Goal: Transaction & Acquisition: Purchase product/service

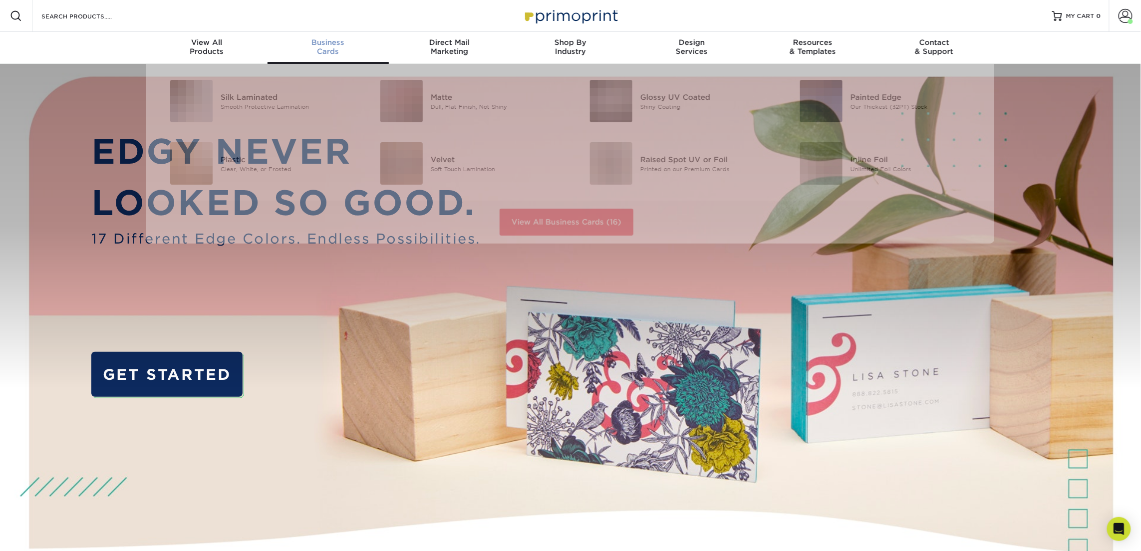
click at [327, 46] on div "Business Cards" at bounding box center [328, 47] width 121 height 18
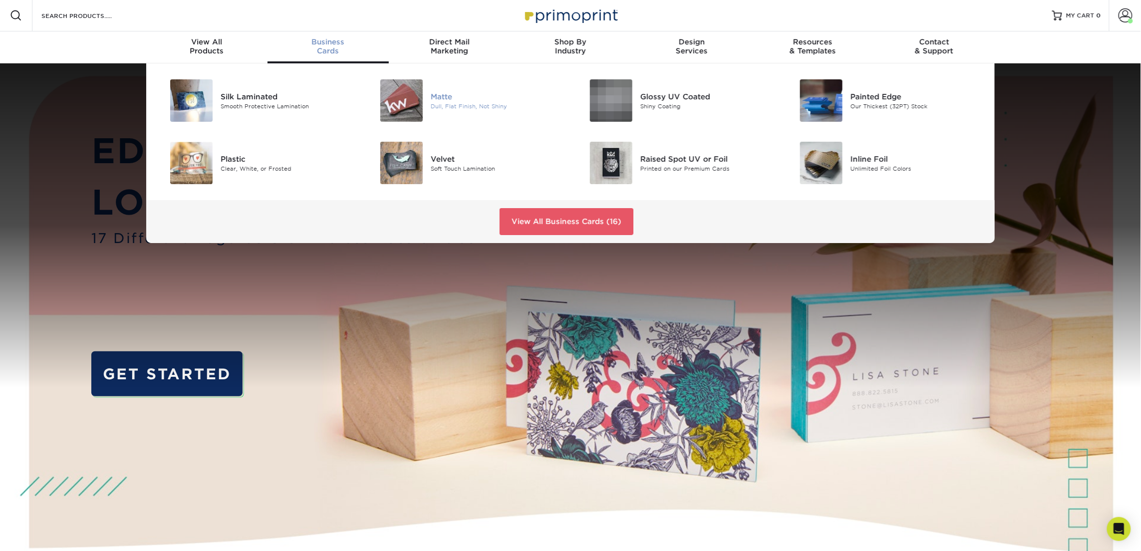
click at [421, 98] on img at bounding box center [401, 100] width 42 height 42
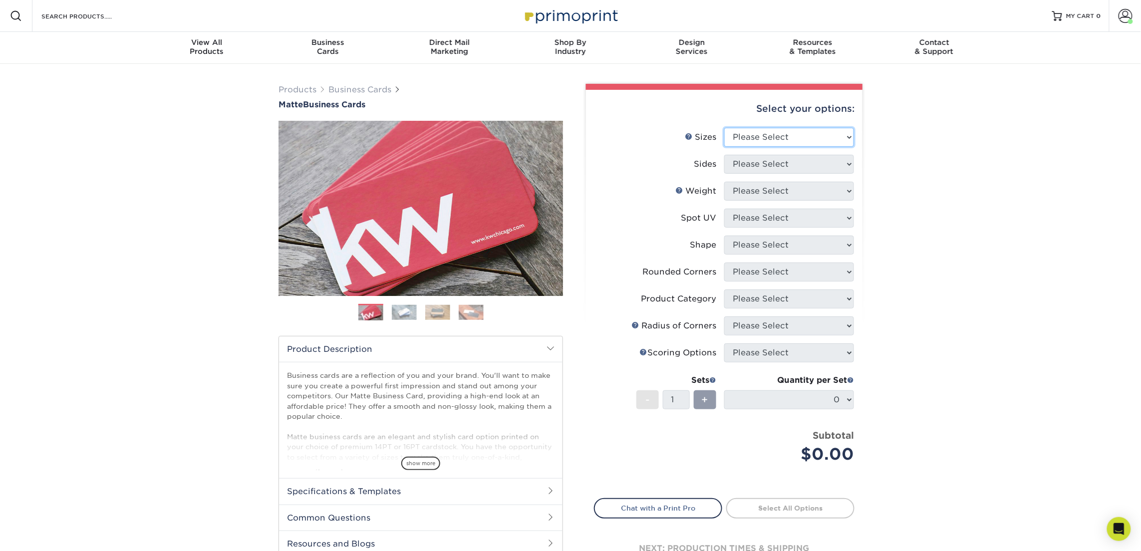
click at [761, 135] on select "Please Select 1.5" x 3.5" - Mini 1.75" x 3.5" - Mini 2" x 2" - Square 2" x 3" -…" at bounding box center [789, 137] width 130 height 19
select select "2.00x3.50"
click at [724, 128] on select "Please Select 1.5" x 3.5" - Mini 1.75" x 3.5" - Mini 2" x 2" - Square 2" x 3" -…" at bounding box center [789, 137] width 130 height 19
click at [770, 161] on select "Please Select Print Both Sides Print Front Only" at bounding box center [789, 164] width 130 height 19
select select "13abbda7-1d64-4f25-8bb2-c179b224825d"
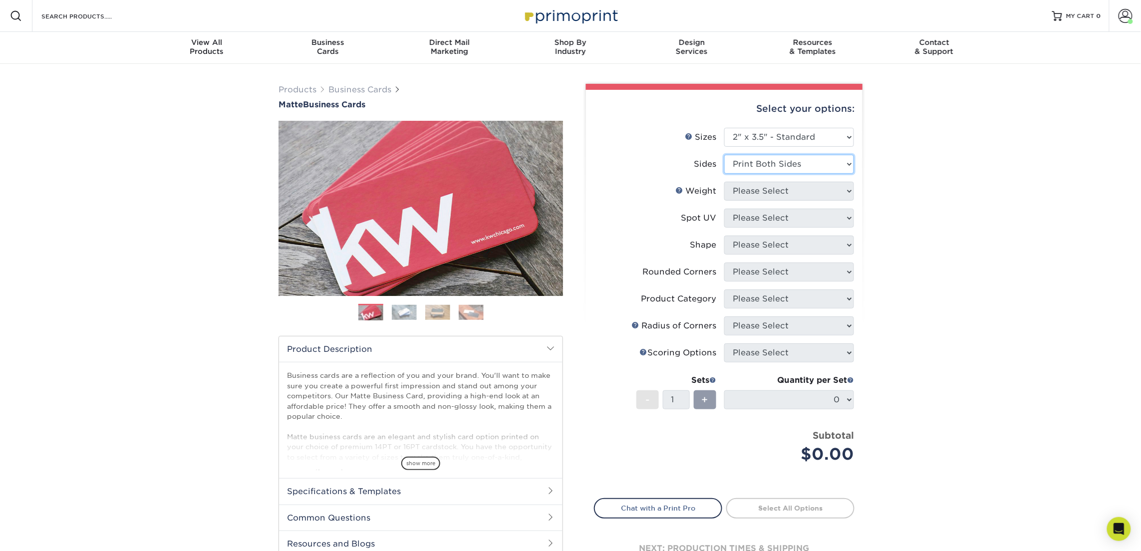
click at [724, 155] on select "Please Select Print Both Sides Print Front Only" at bounding box center [789, 164] width 130 height 19
click at [766, 191] on select "Please Select 16PT 14PT" at bounding box center [789, 191] width 130 height 19
select select "16PT"
click at [724, 182] on select "Please Select 16PT 14PT" at bounding box center [789, 191] width 130 height 19
click at [765, 216] on select "Please Select No Spot UV Front and Back (Both Sides) Front Only Back Only" at bounding box center [789, 218] width 130 height 19
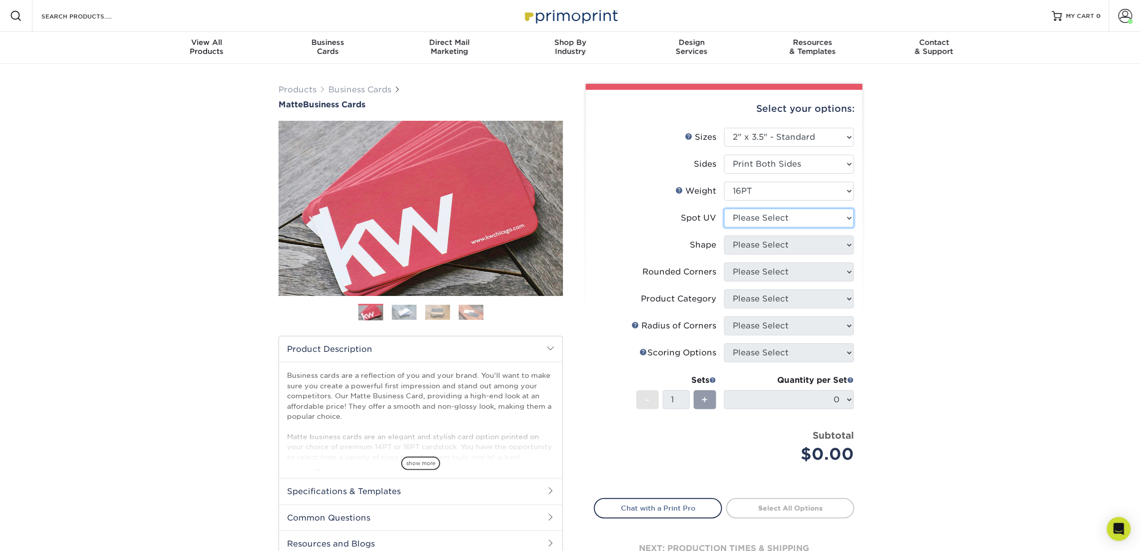
select select "3"
click at [724, 209] on select "Please Select No Spot UV Front and Back (Both Sides) Front Only Back Only" at bounding box center [789, 218] width 130 height 19
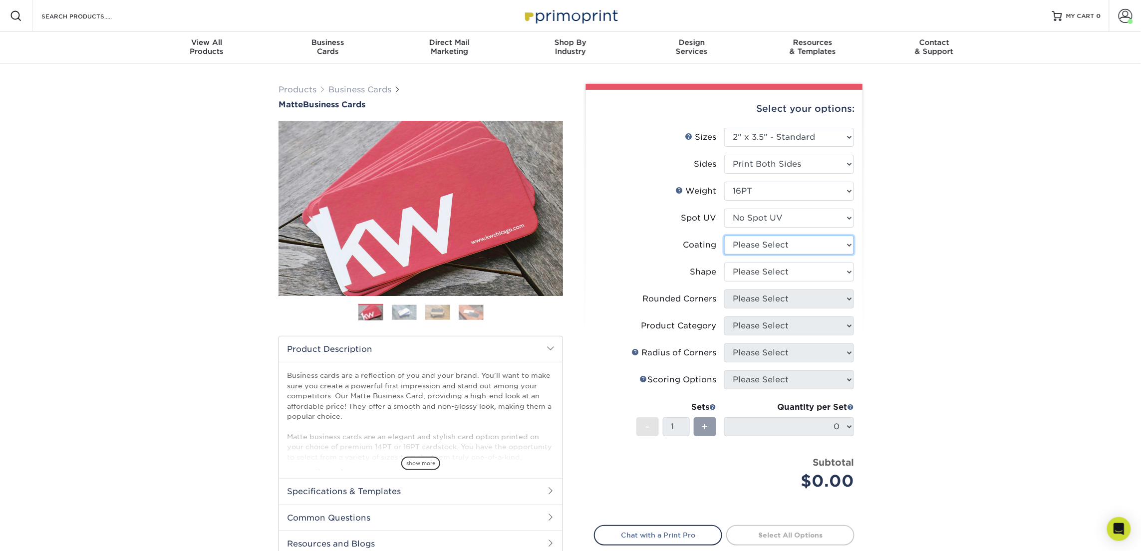
click at [769, 241] on select at bounding box center [789, 245] width 130 height 19
select select "121bb7b5-3b4d-429f-bd8d-bbf80e953313"
click at [724, 236] on select at bounding box center [789, 245] width 130 height 19
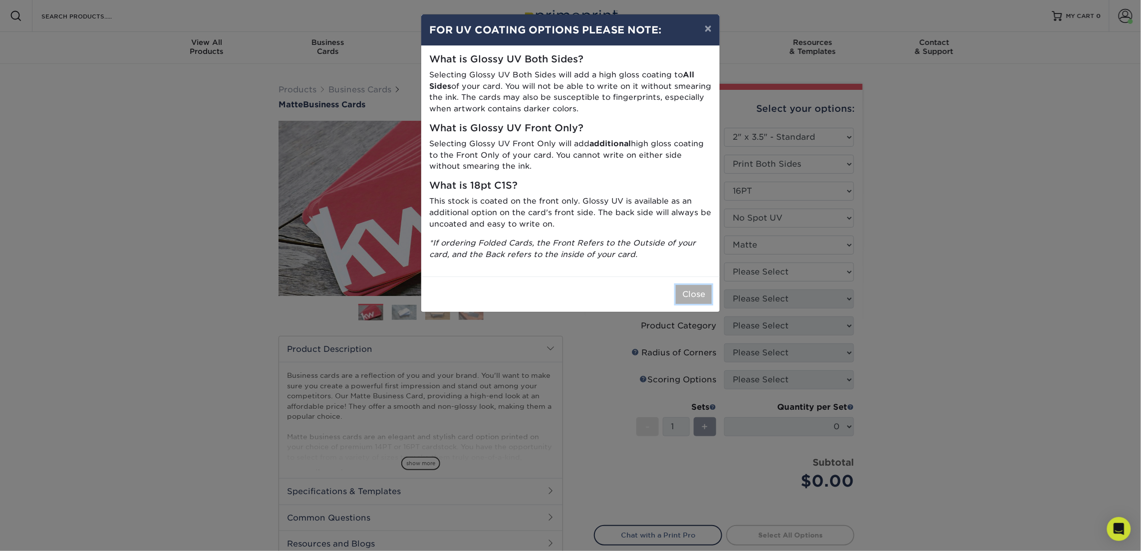
click at [702, 294] on button "Close" at bounding box center [694, 294] width 36 height 19
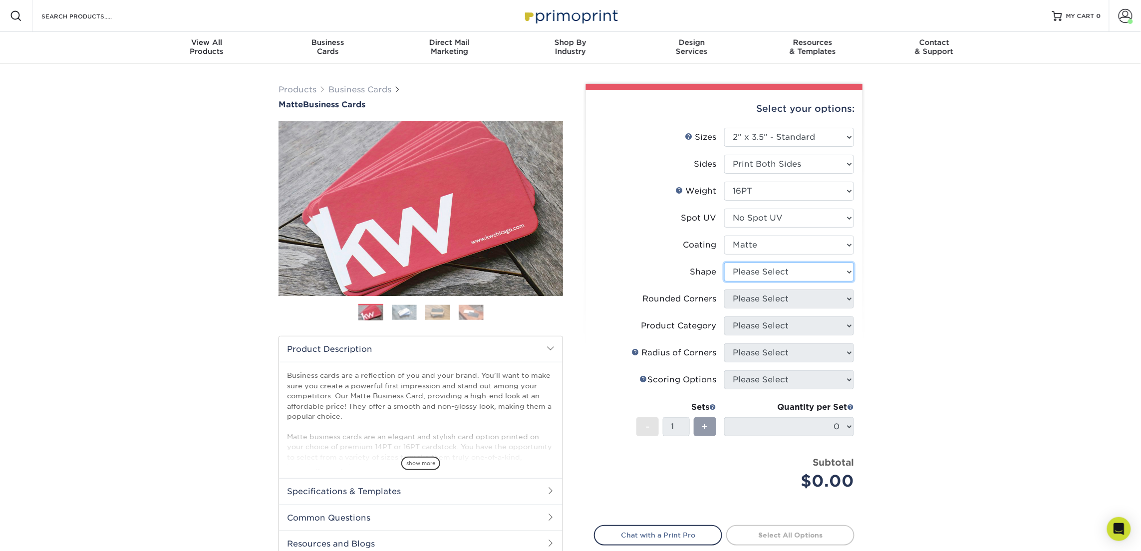
click at [756, 277] on select "Please Select Standard Oval" at bounding box center [789, 272] width 130 height 19
select select "standard"
click at [724, 263] on select "Please Select Standard Oval" at bounding box center [789, 272] width 130 height 19
click at [762, 300] on select "Please Select Yes - Round 2 Corners Yes - Round 4 Corners No" at bounding box center [789, 299] width 130 height 19
select select "0"
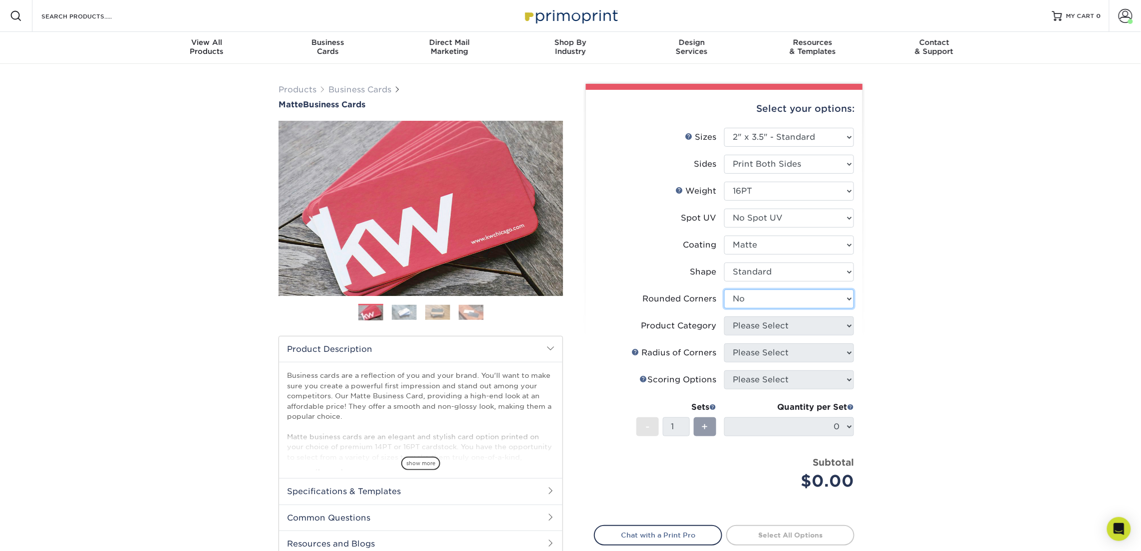
click at [724, 290] on select "Please Select Yes - Round 2 Corners Yes - Round 4 Corners No" at bounding box center [789, 299] width 130 height 19
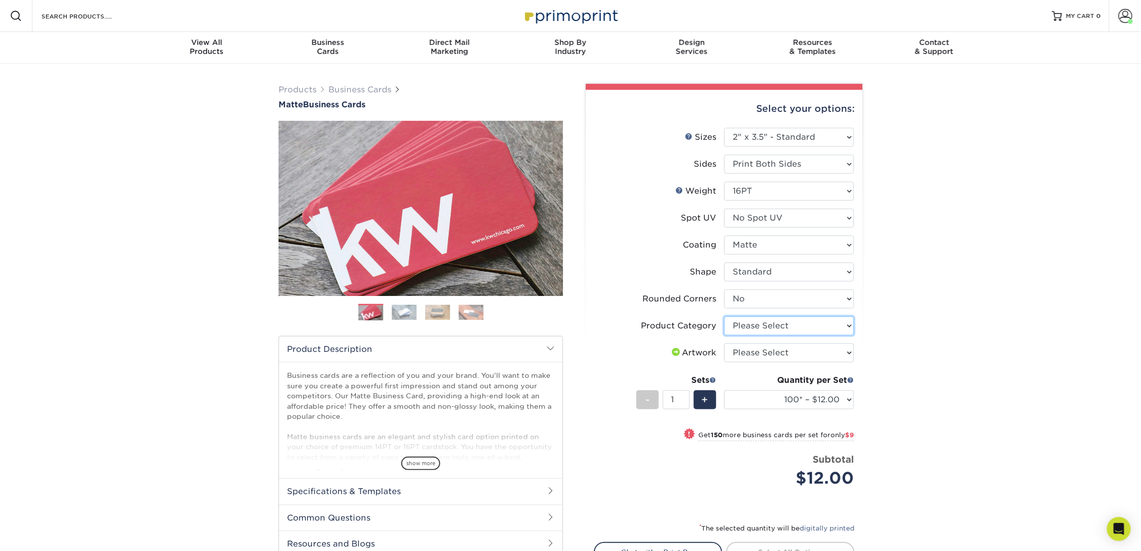
click at [767, 326] on select "Please Select Business Cards" at bounding box center [789, 326] width 130 height 19
select select "3b5148f1-0588-4f88-a218-97bcfdce65c1"
click at [724, 317] on select "Please Select Business Cards" at bounding box center [789, 326] width 130 height 19
click at [767, 351] on select "Please Select I will upload files I need a design - $100" at bounding box center [789, 353] width 130 height 19
select select "upload"
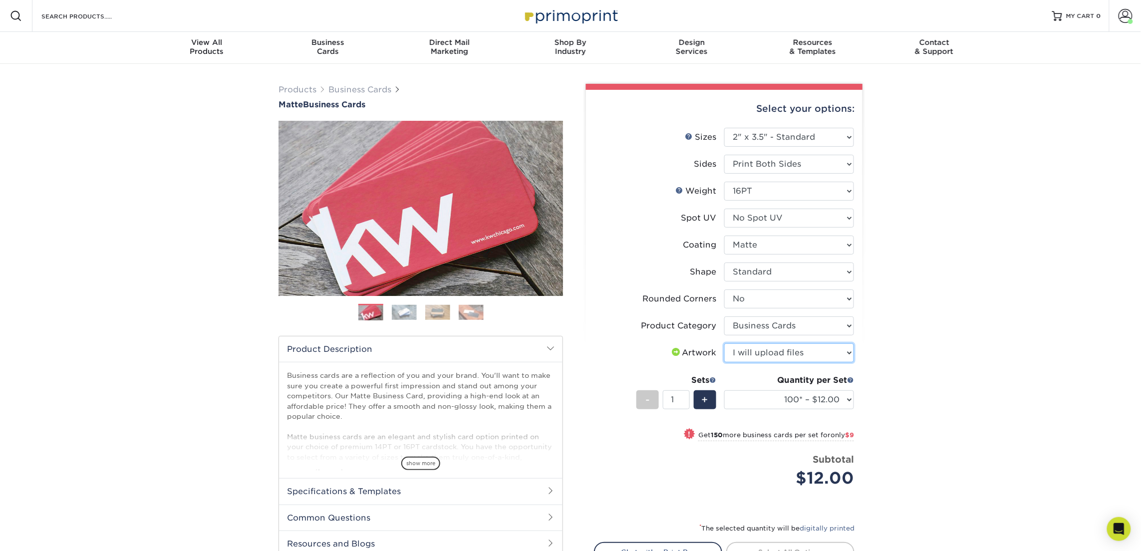
click at [724, 344] on select "Please Select I will upload files I need a design - $100" at bounding box center [789, 353] width 130 height 19
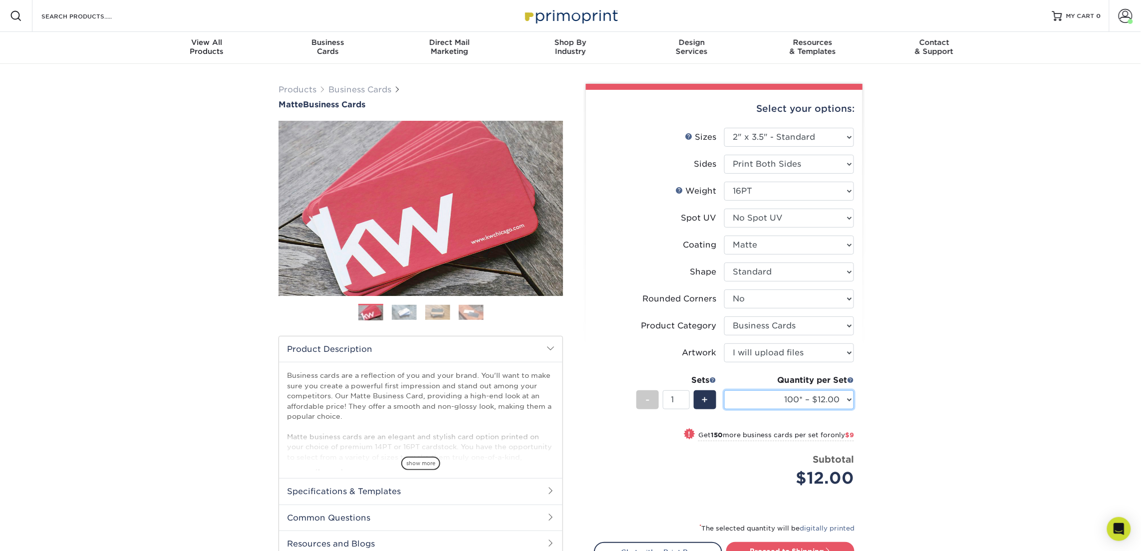
click at [825, 398] on select "100* – $12.00 250* – $21.00 500 – $42.00 1000 – $53.00 2500 – $95.00 5000 – $18…" at bounding box center [789, 399] width 130 height 19
select select "250* – $21.00"
click at [724, 390] on select "100* – $12.00 250* – $21.00 500 – $42.00 1000 – $53.00 2500 – $95.00 5000 – $18…" at bounding box center [789, 399] width 130 height 19
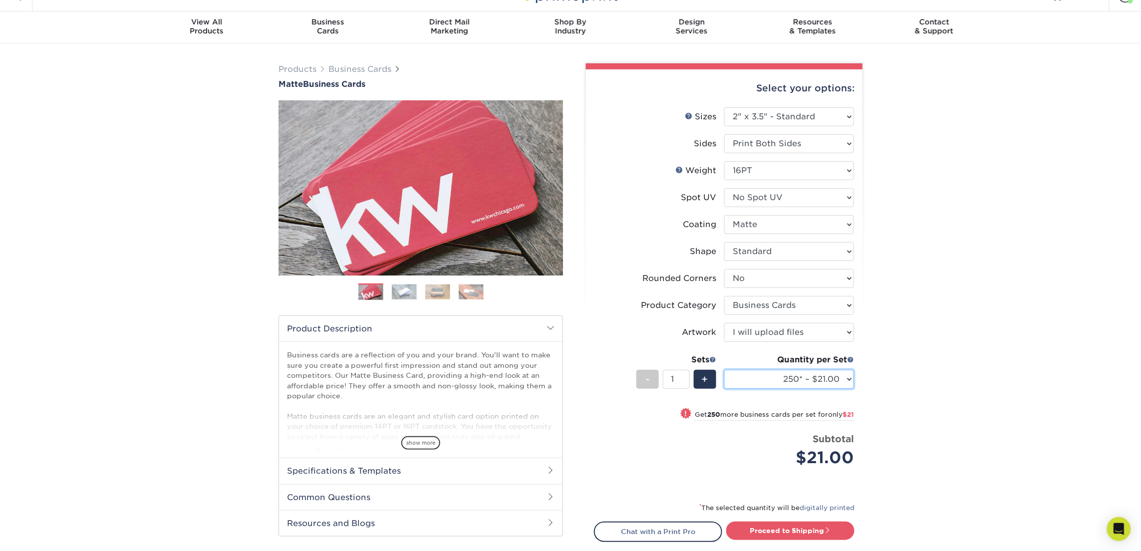
scroll to position [23, 0]
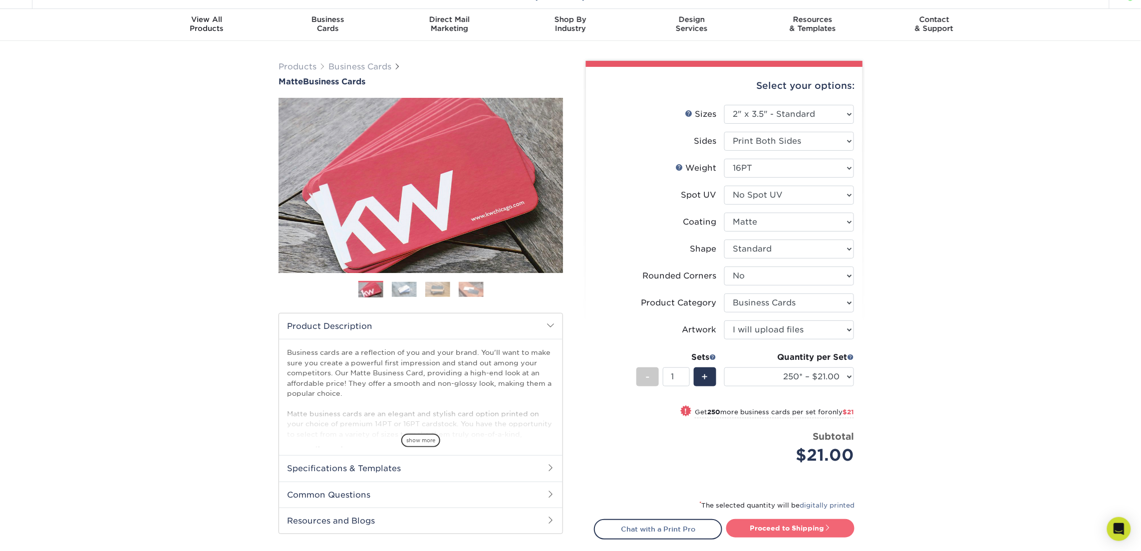
click at [800, 525] on link "Proceed to Shipping" at bounding box center [790, 528] width 128 height 18
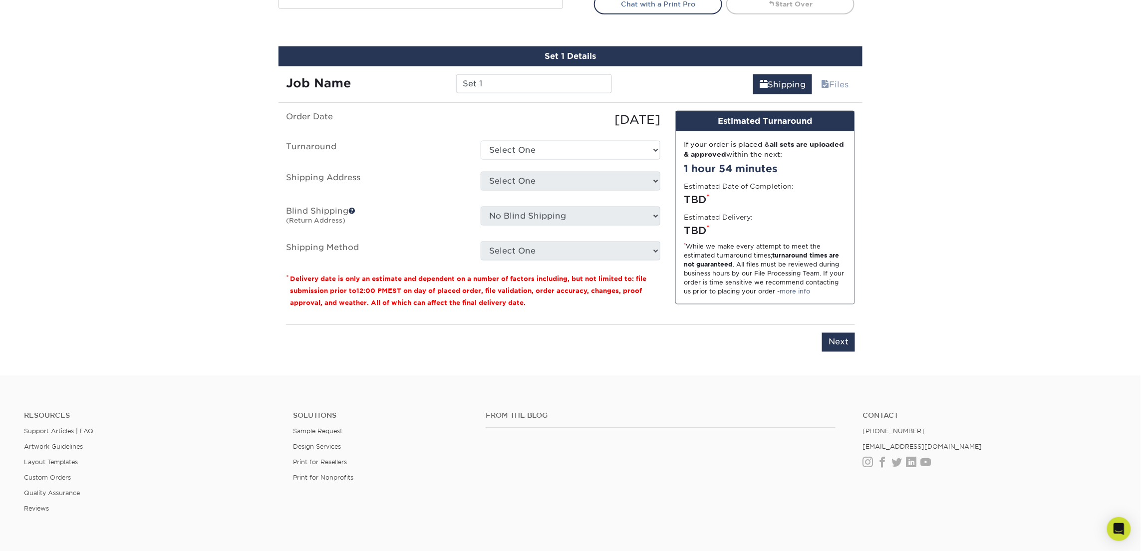
scroll to position [568, 0]
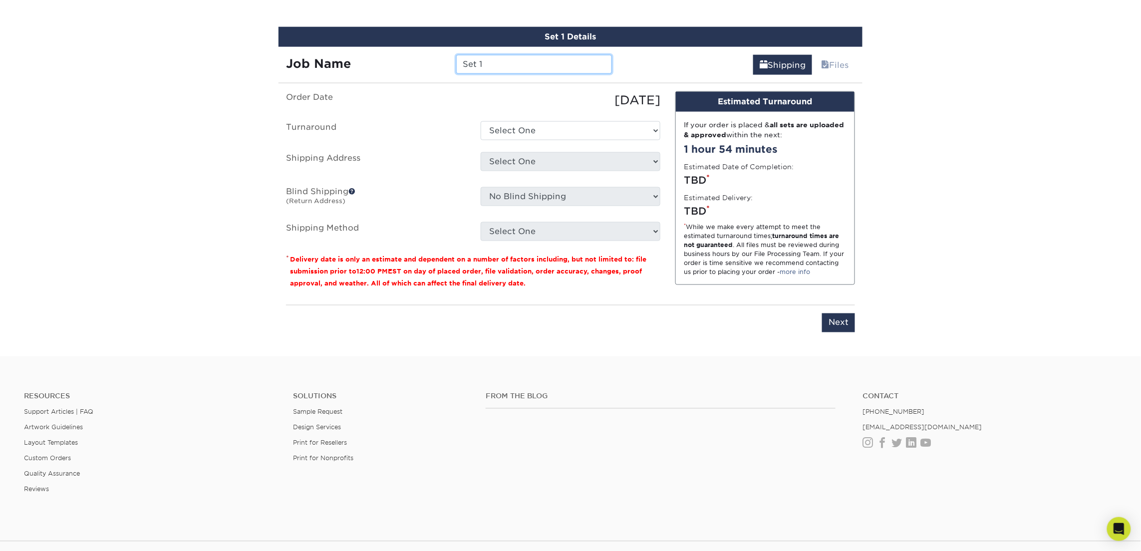
click at [506, 64] on input "Set 1" at bounding box center [533, 64] width 155 height 19
type input "S"
type input "Ben Stafford"
click at [609, 132] on select "Select One 2-4 Business Days 2 Day Next Business Day" at bounding box center [571, 130] width 180 height 19
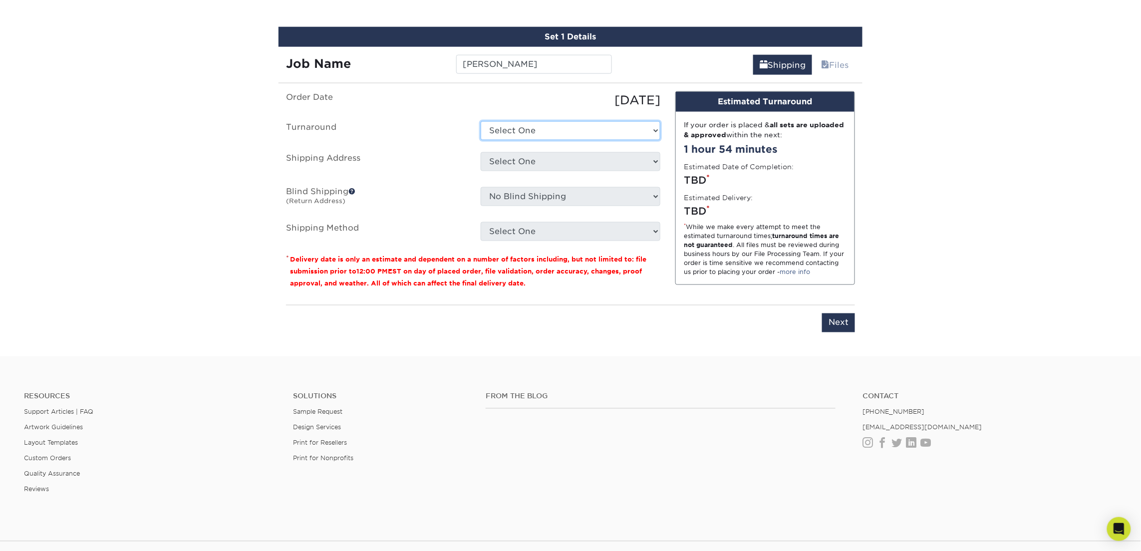
select select "23721297-b68b-4846-ba83-3171e6bd9d78"
click at [481, 121] on select "Select One 2-4 Business Days 2 Day Next Business Day" at bounding box center [571, 130] width 180 height 19
click at [591, 153] on select "Select One [STREET_ADDRESS] Office [PERSON_NAME][GEOGRAPHIC_DATA][PERSON_NAME] …" at bounding box center [571, 161] width 180 height 19
select select "245442"
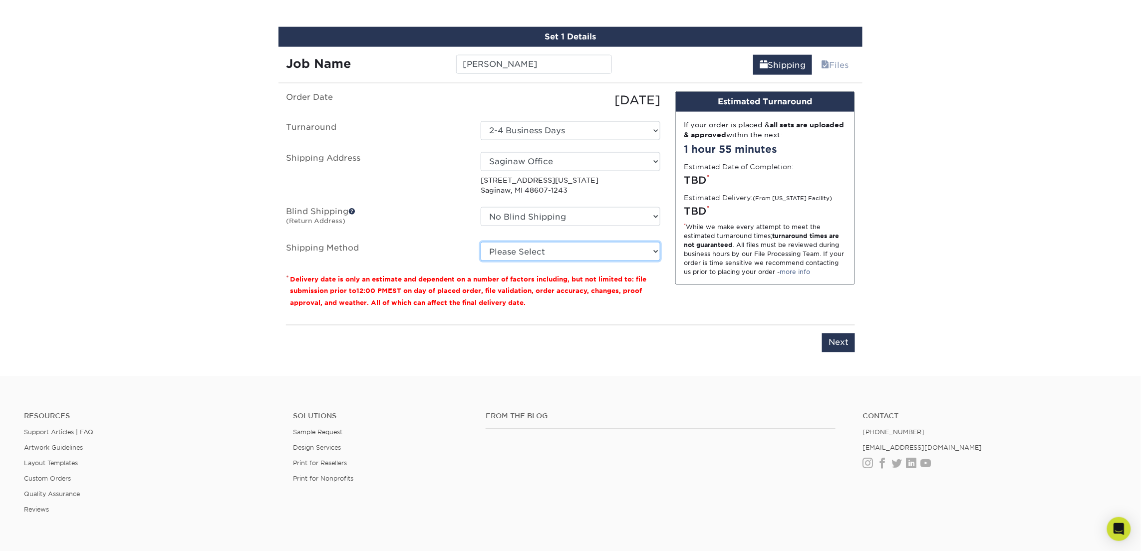
click at [514, 249] on select "Please Select Ground Shipping (+$7.84) 3 Day Shipping Service (+$18.68) 2 Day A…" at bounding box center [571, 251] width 180 height 19
select select "03"
click at [481, 242] on select "Please Select Ground Shipping (+$7.84) 3 Day Shipping Service (+$18.68) 2 Day A…" at bounding box center [571, 251] width 180 height 19
click at [828, 342] on input "Next" at bounding box center [838, 343] width 33 height 19
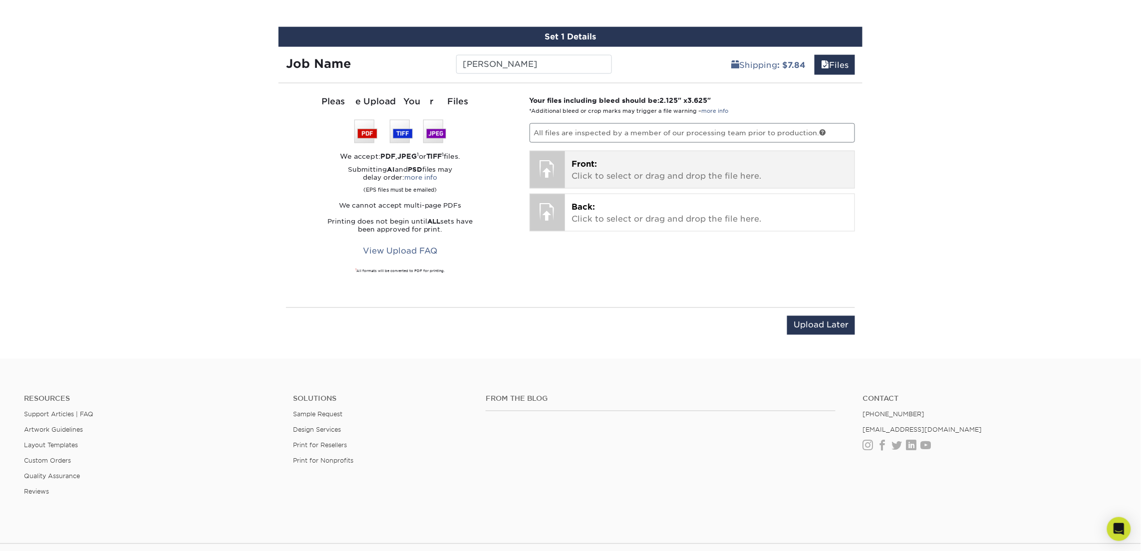
click at [634, 169] on p "Front: Click to select or drag and drop the file here." at bounding box center [710, 170] width 276 height 24
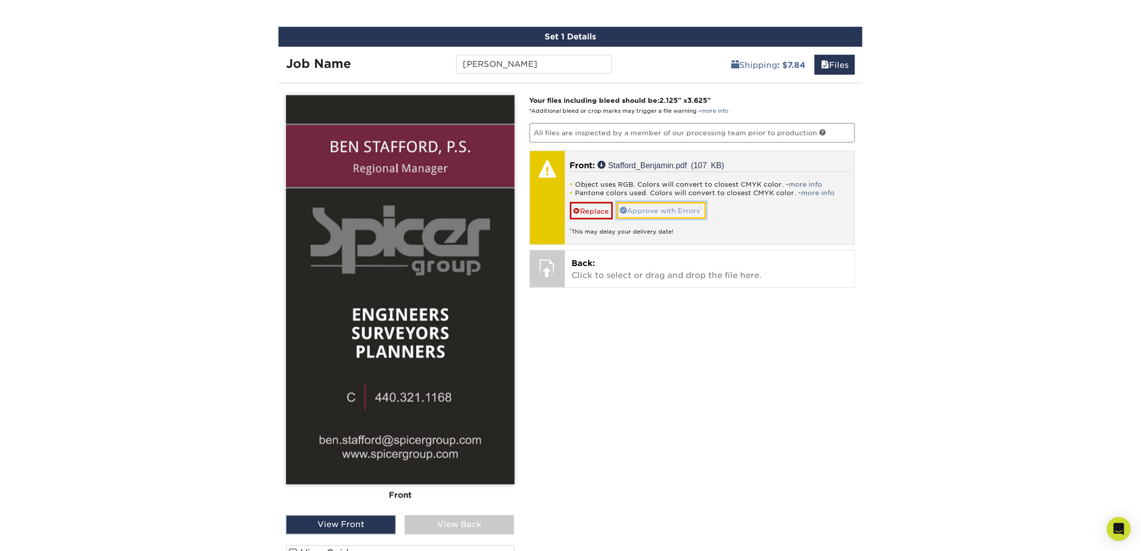
click at [637, 206] on link "Approve with Errors *" at bounding box center [661, 210] width 89 height 17
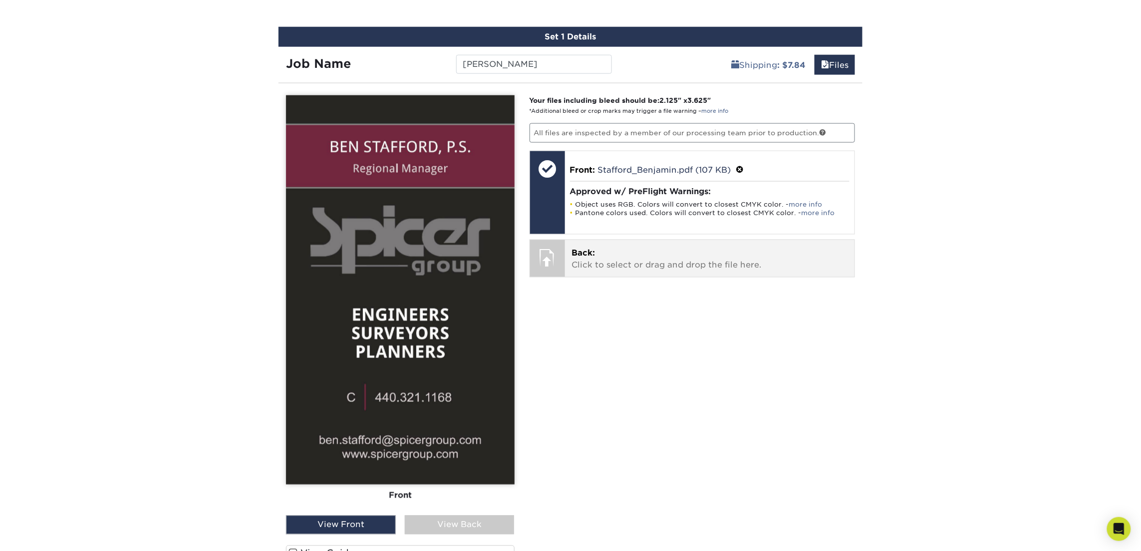
click at [643, 249] on p "Back: Click to select or drag and drop the file here." at bounding box center [710, 259] width 276 height 24
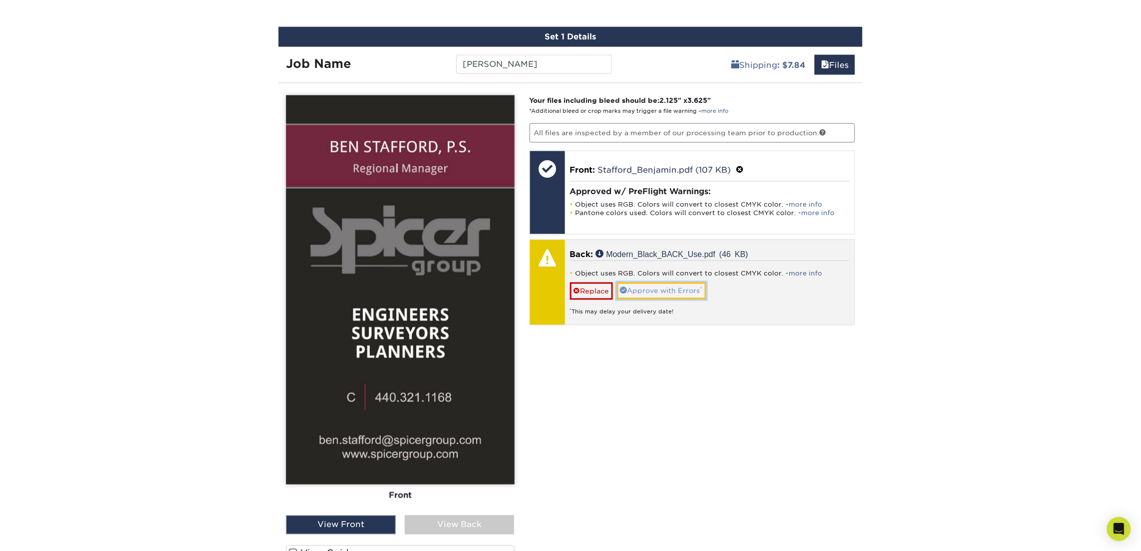
click at [672, 292] on link "Approve with Errors *" at bounding box center [661, 291] width 89 height 17
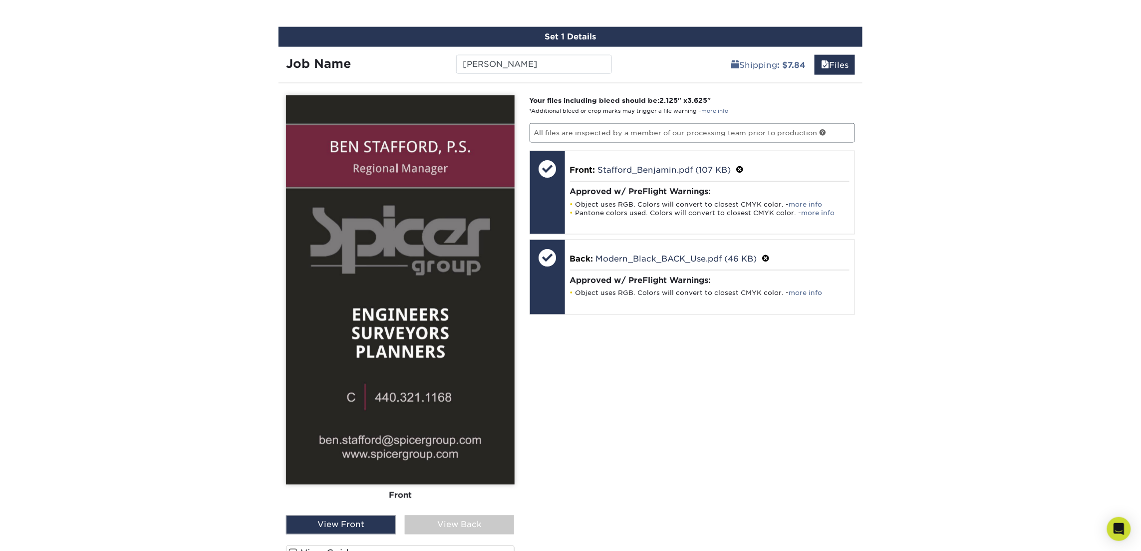
click at [455, 521] on div "View Back" at bounding box center [460, 525] width 110 height 19
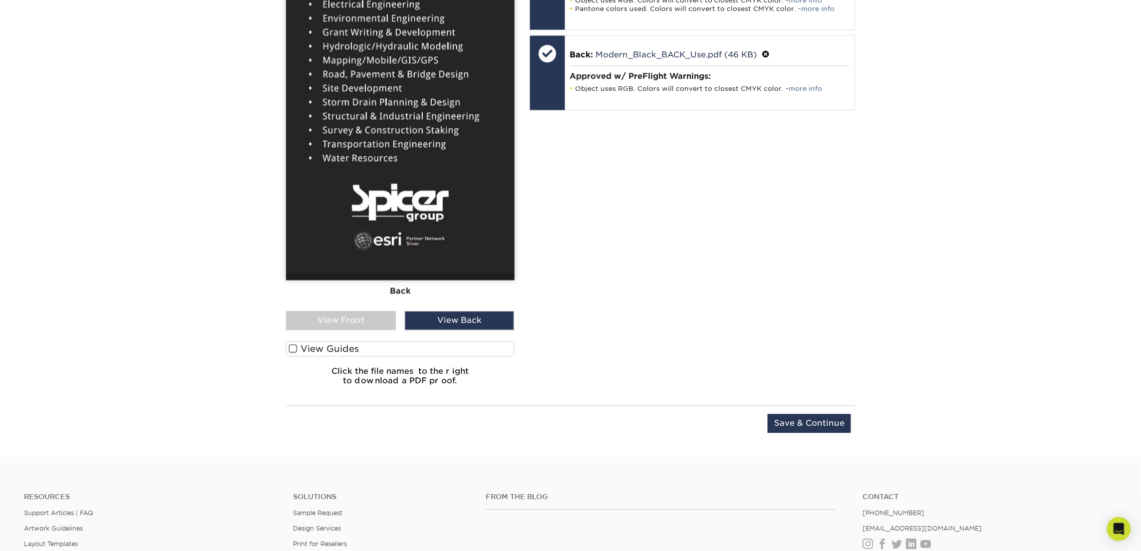
scroll to position [773, 0]
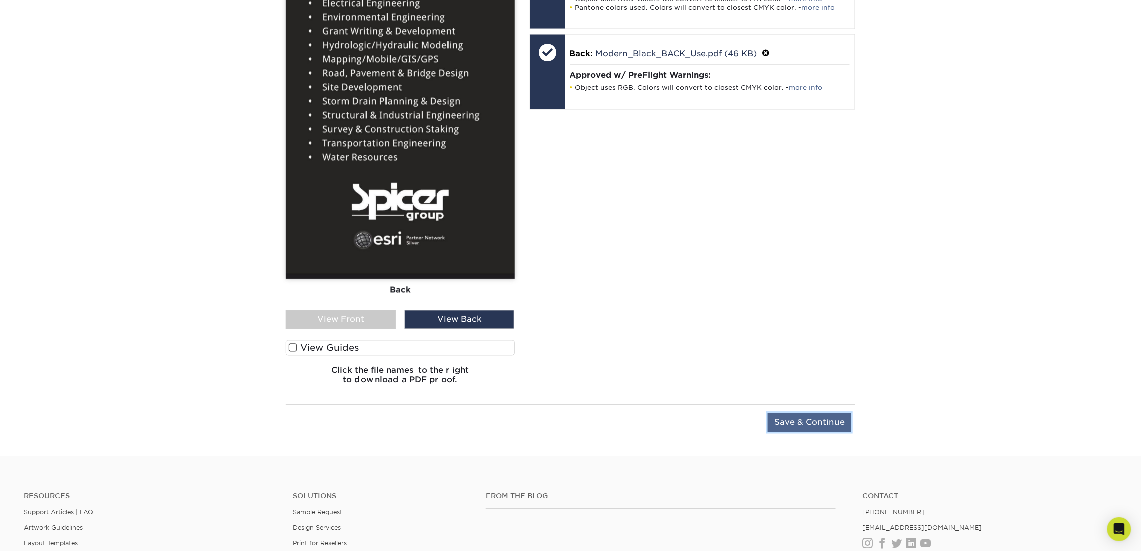
click at [818, 429] on input "Save & Continue" at bounding box center [809, 422] width 83 height 19
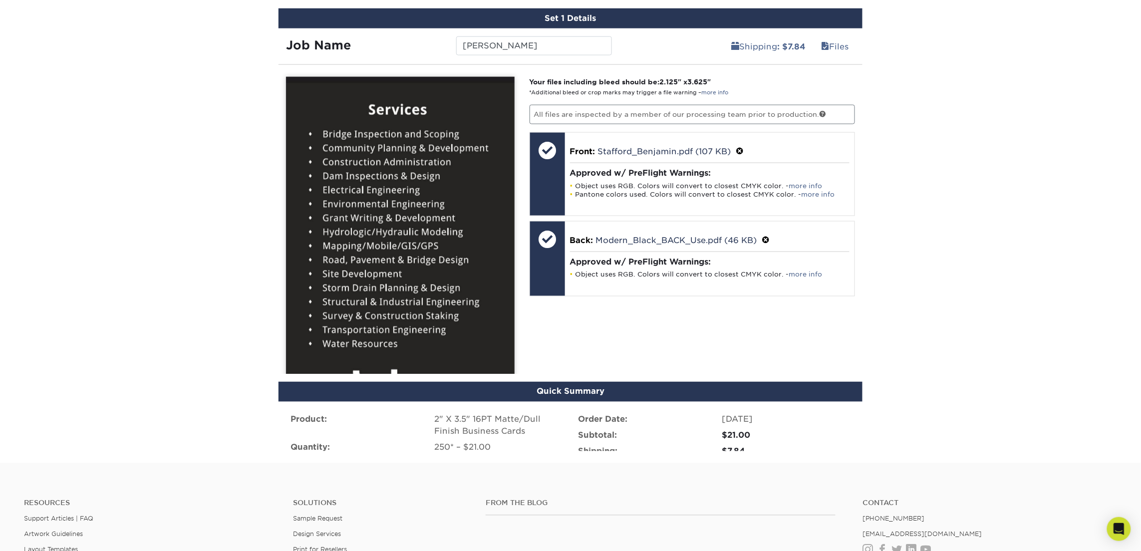
scroll to position [575, 0]
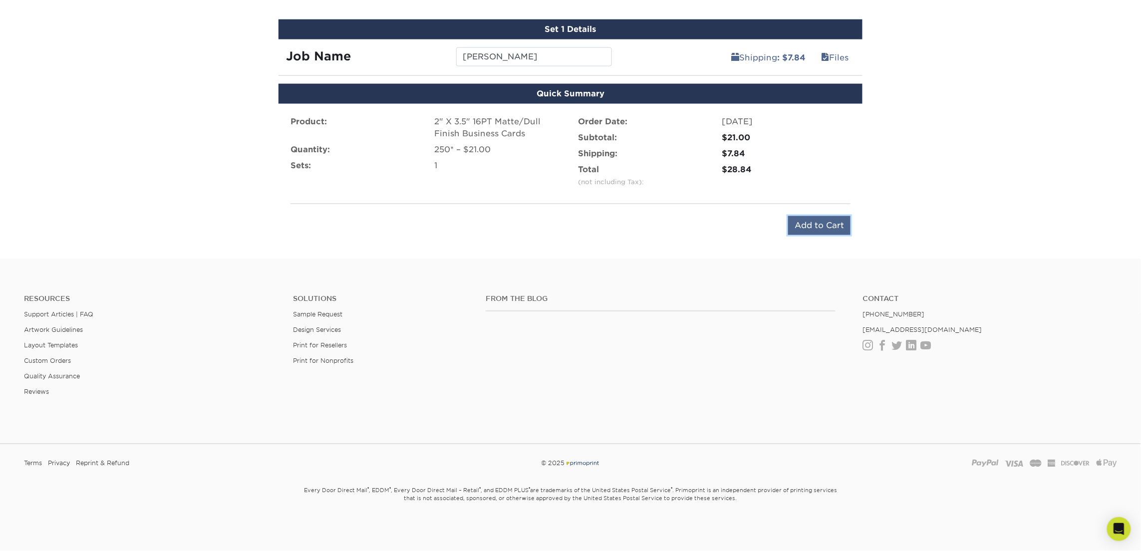
click at [802, 218] on input "Add to Cart" at bounding box center [819, 225] width 62 height 19
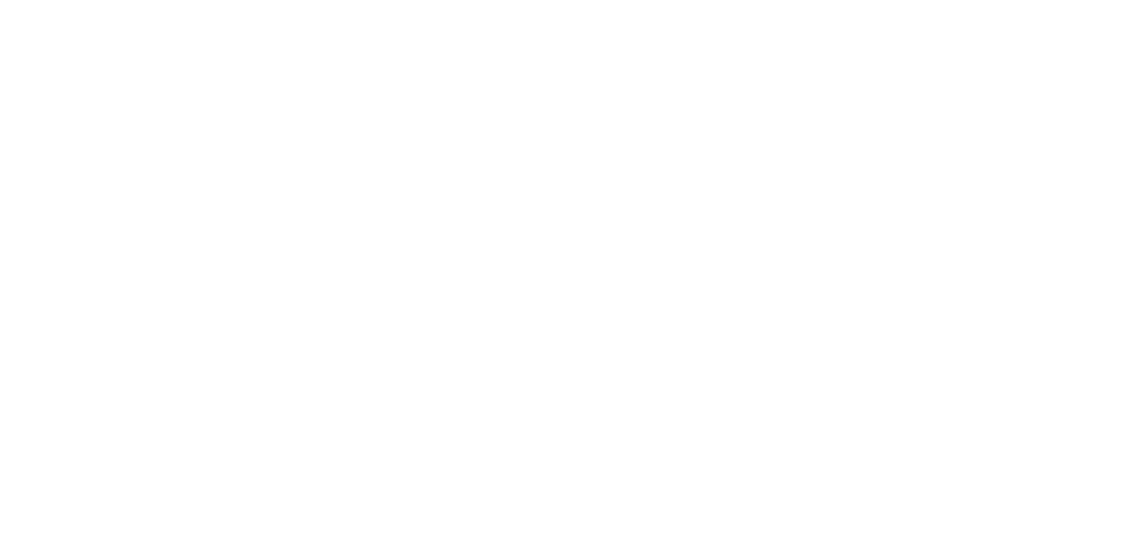
click at [712, 406] on input "Continue Shopping" at bounding box center [701, 413] width 95 height 19
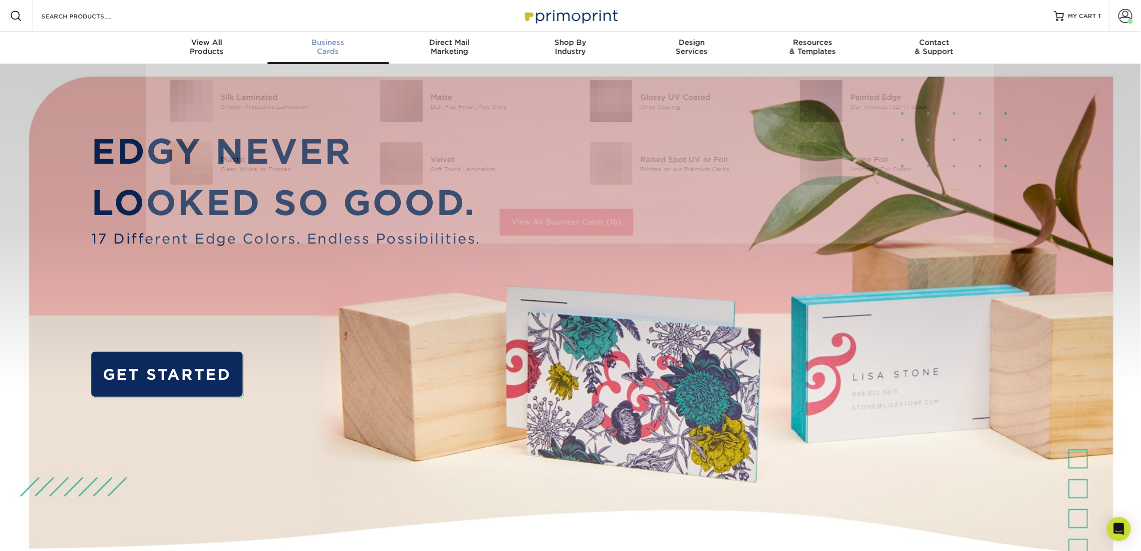
scroll to position [0, 0]
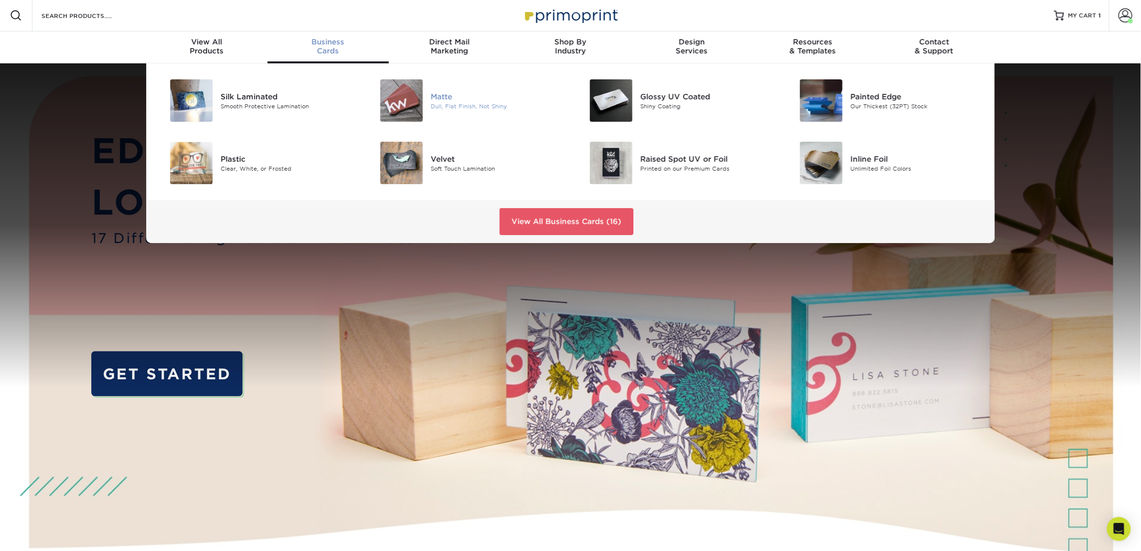
click at [410, 112] on img at bounding box center [401, 100] width 42 height 42
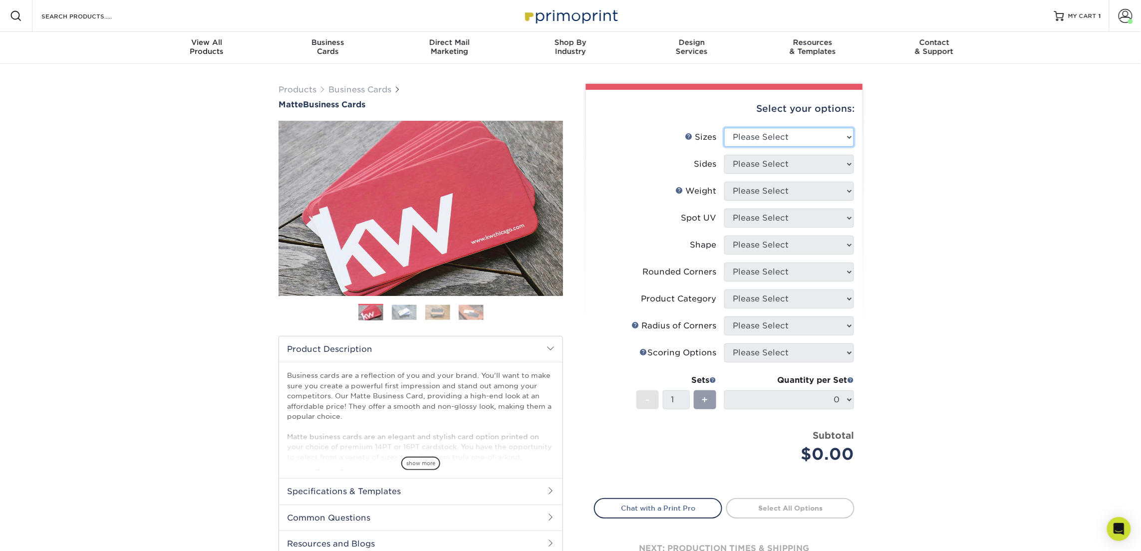
click at [748, 133] on select "Please Select 1.5" x 3.5" - Mini 1.75" x 3.5" - Mini 2" x 2" - Square 2" x 3" -…" at bounding box center [789, 137] width 130 height 19
select select "2.00x3.50"
click at [724, 128] on select "Please Select 1.5" x 3.5" - Mini 1.75" x 3.5" - Mini 2" x 2" - Square 2" x 3" -…" at bounding box center [789, 137] width 130 height 19
click at [775, 163] on select "Please Select Print Both Sides Print Front Only" at bounding box center [789, 164] width 130 height 19
select select "13abbda7-1d64-4f25-8bb2-c179b224825d"
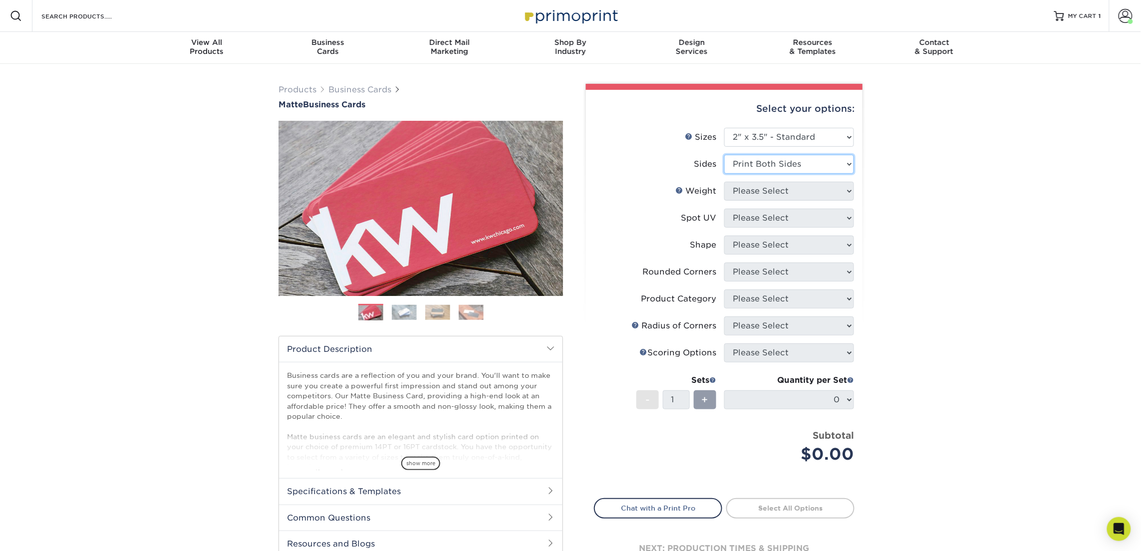
click at [724, 155] on select "Please Select Print Both Sides Print Front Only" at bounding box center [789, 164] width 130 height 19
click at [771, 191] on select "Please Select 16PT 14PT" at bounding box center [789, 191] width 130 height 19
select select "16PT"
click at [724, 182] on select "Please Select 16PT 14PT" at bounding box center [789, 191] width 130 height 19
click at [776, 210] on select "Please Select No Spot UV Front and Back (Both Sides) Front Only Back Only" at bounding box center [789, 218] width 130 height 19
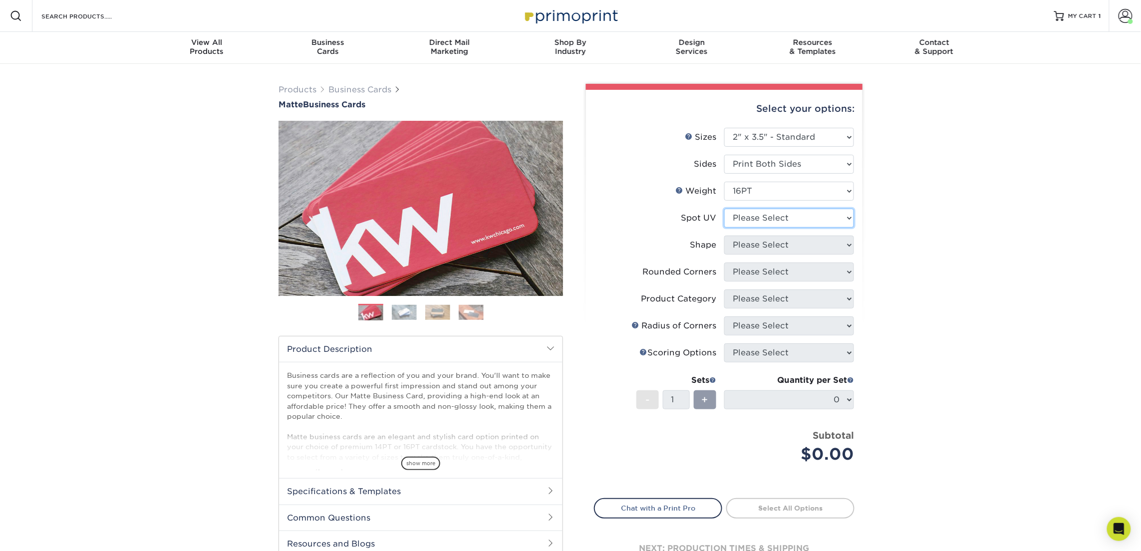
select select "3"
click at [724, 209] on select "Please Select No Spot UV Front and Back (Both Sides) Front Only Back Only" at bounding box center [789, 218] width 130 height 19
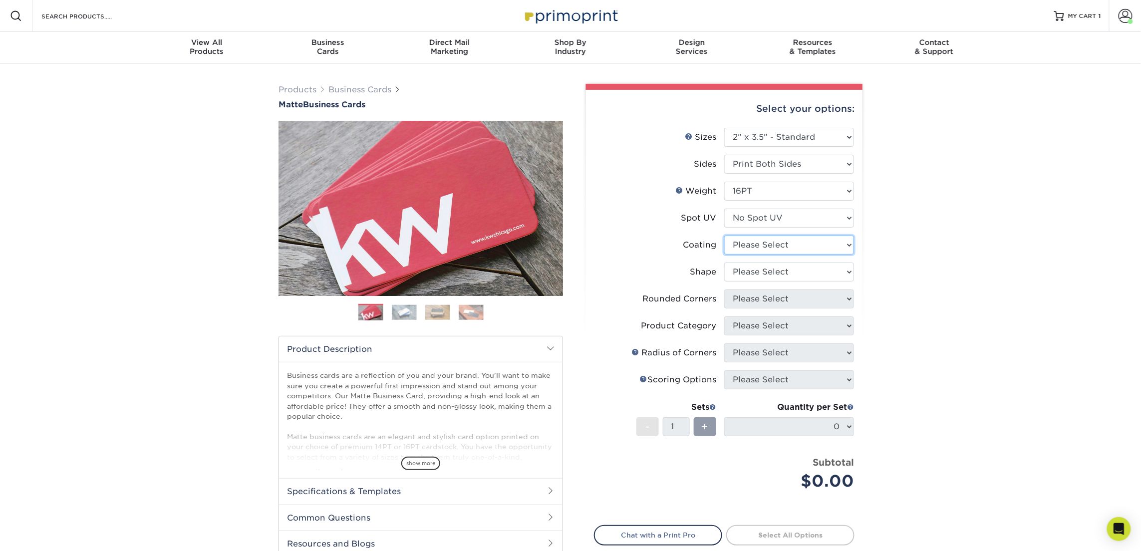
click at [765, 241] on select at bounding box center [789, 245] width 130 height 19
select select "121bb7b5-3b4d-429f-bd8d-bbf80e953313"
click at [724, 236] on select at bounding box center [789, 245] width 130 height 19
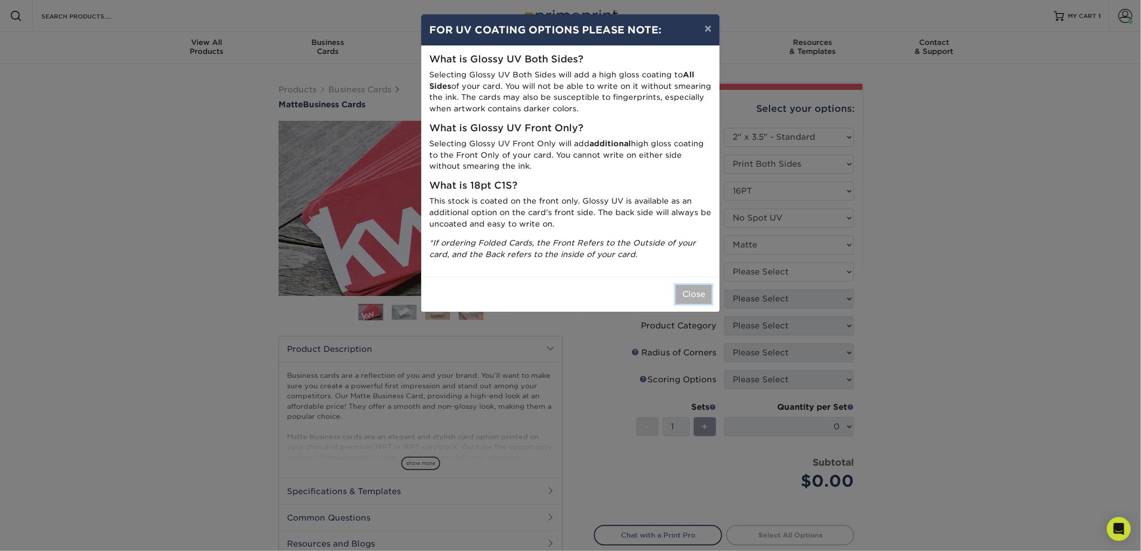
click at [686, 296] on button "Close" at bounding box center [694, 294] width 36 height 19
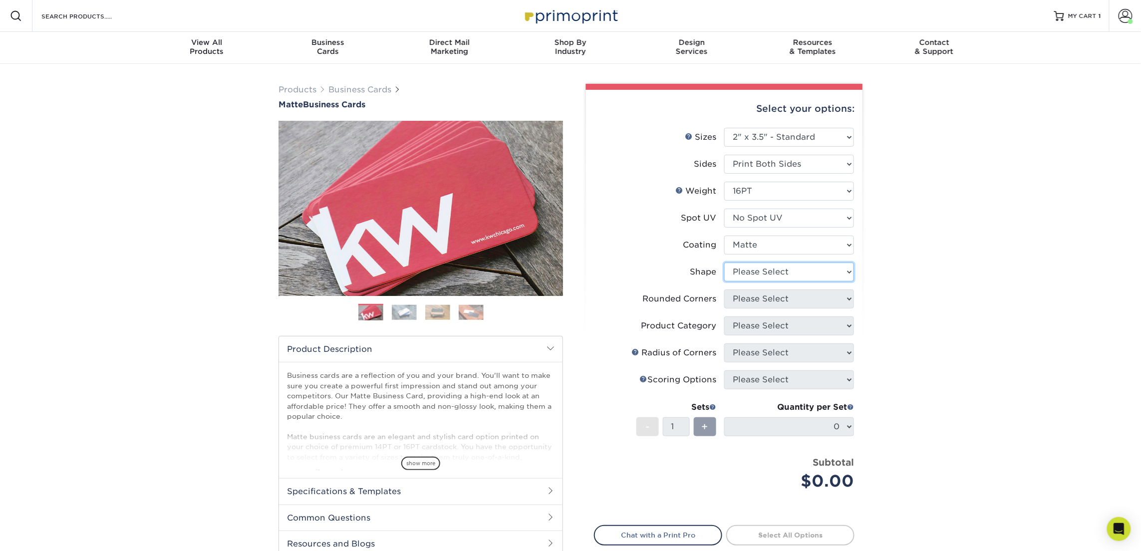
click at [743, 269] on select "Please Select Standard Oval" at bounding box center [789, 272] width 130 height 19
select select "standard"
click at [724, 263] on select "Please Select Standard Oval" at bounding box center [789, 272] width 130 height 19
click at [755, 301] on select "Please Select Yes - Round 2 Corners Yes - Round 4 Corners No" at bounding box center [789, 299] width 130 height 19
select select "0"
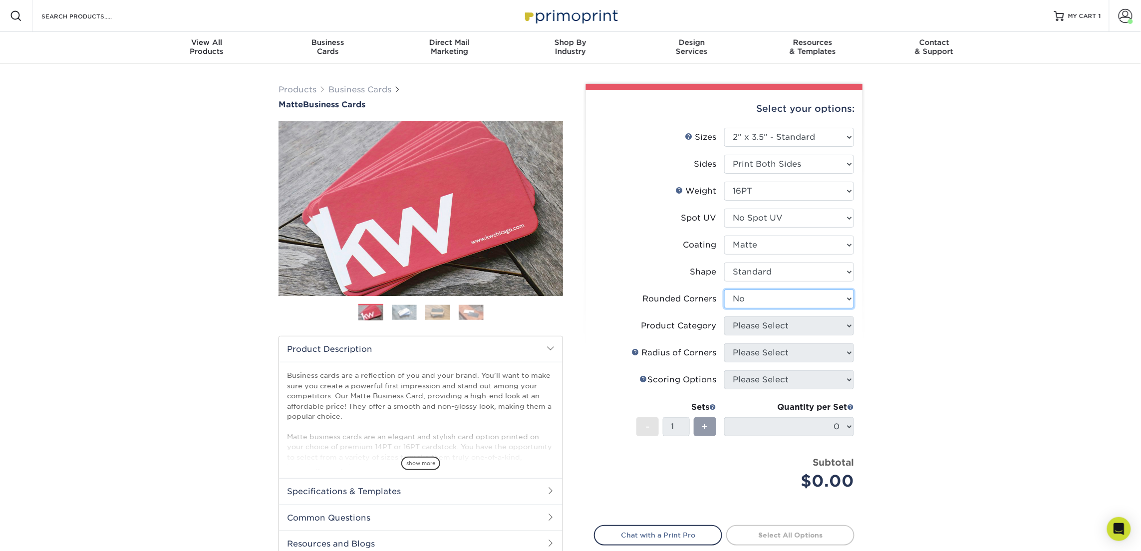
click at [724, 290] on select "Please Select Yes - Round 2 Corners Yes - Round 4 Corners No" at bounding box center [789, 299] width 130 height 19
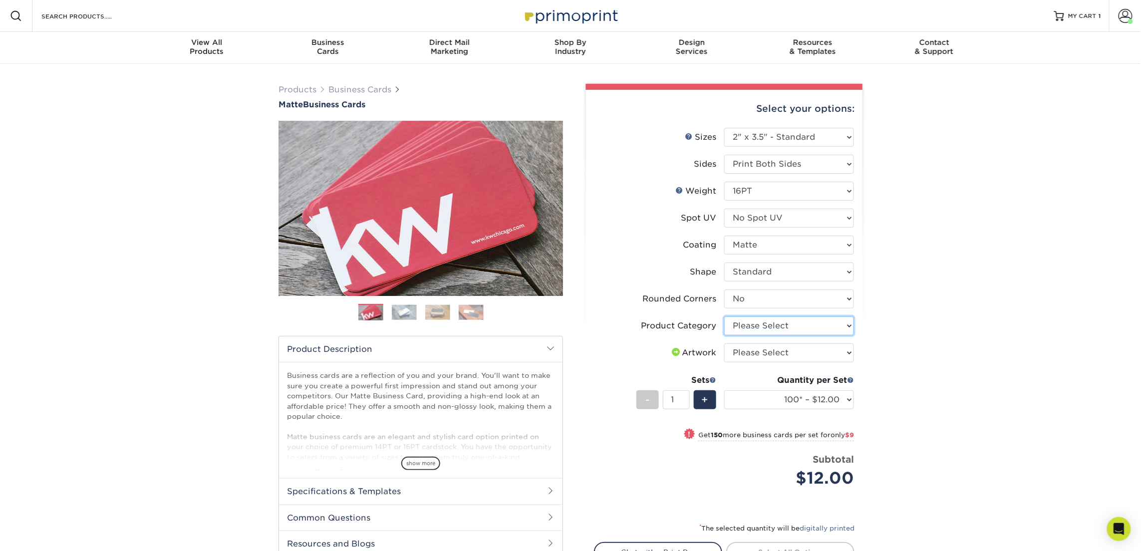
click at [768, 324] on select "Please Select Business Cards" at bounding box center [789, 326] width 130 height 19
select select "3b5148f1-0588-4f88-a218-97bcfdce65c1"
click at [724, 317] on select "Please Select Business Cards" at bounding box center [789, 326] width 130 height 19
click at [769, 353] on select "Please Select I will upload files I need a design - $100" at bounding box center [789, 353] width 130 height 19
select select "upload"
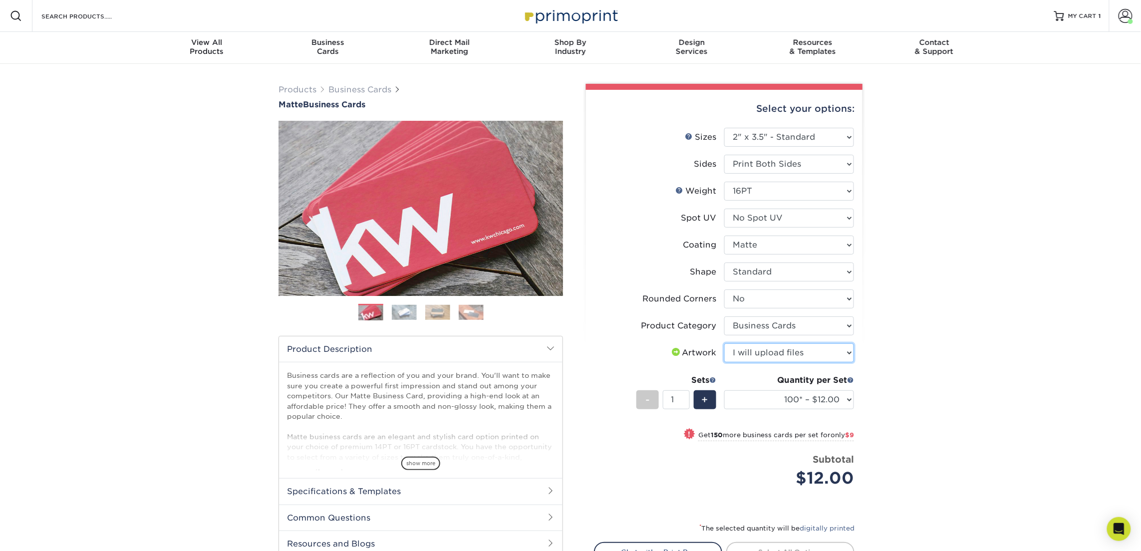
click at [724, 344] on select "Please Select I will upload files I need a design - $100" at bounding box center [789, 353] width 130 height 19
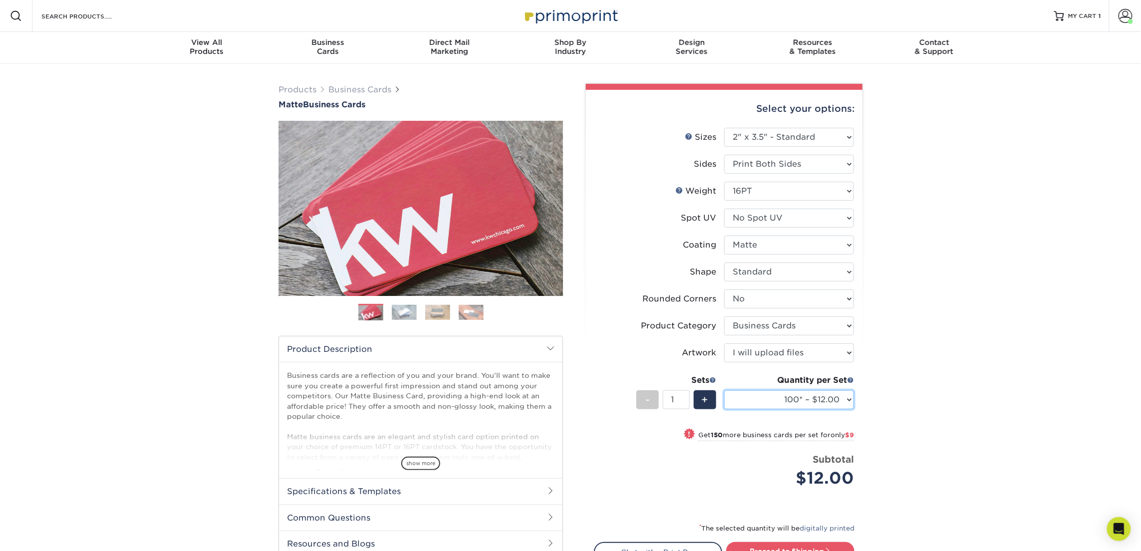
click at [793, 397] on select "100* – $12.00 250* – $21.00 500 – $42.00 1000 – $53.00 2500 – $95.00 5000 – $18…" at bounding box center [789, 399] width 130 height 19
select select "250* – $21.00"
click at [724, 390] on select "100* – $12.00 250* – $21.00 500 – $42.00 1000 – $53.00 2500 – $95.00 5000 – $18…" at bounding box center [789, 399] width 130 height 19
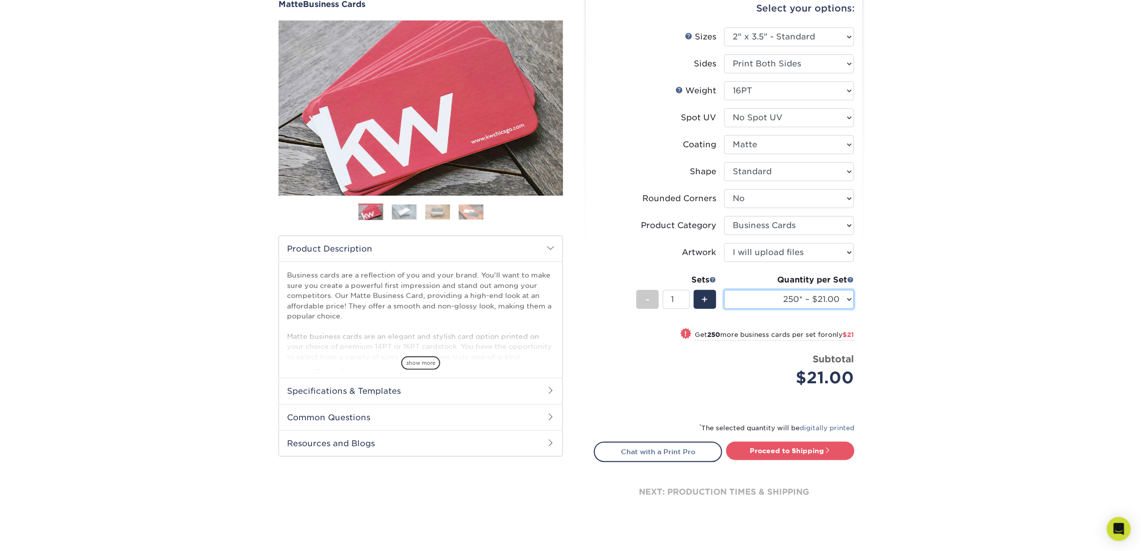
scroll to position [101, 0]
click at [794, 451] on link "Proceed to Shipping" at bounding box center [790, 450] width 128 height 18
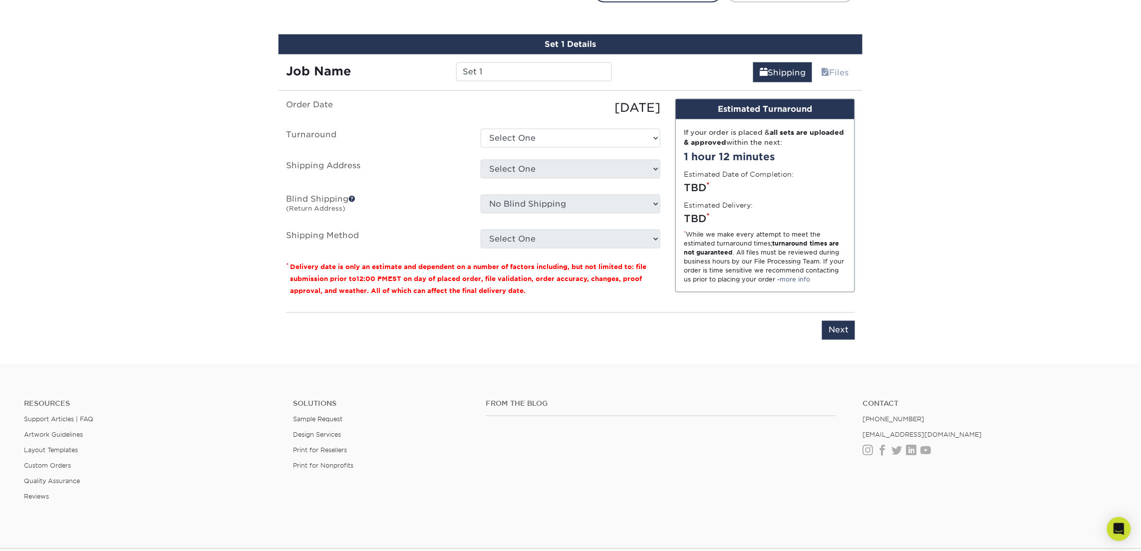
scroll to position [568, 0]
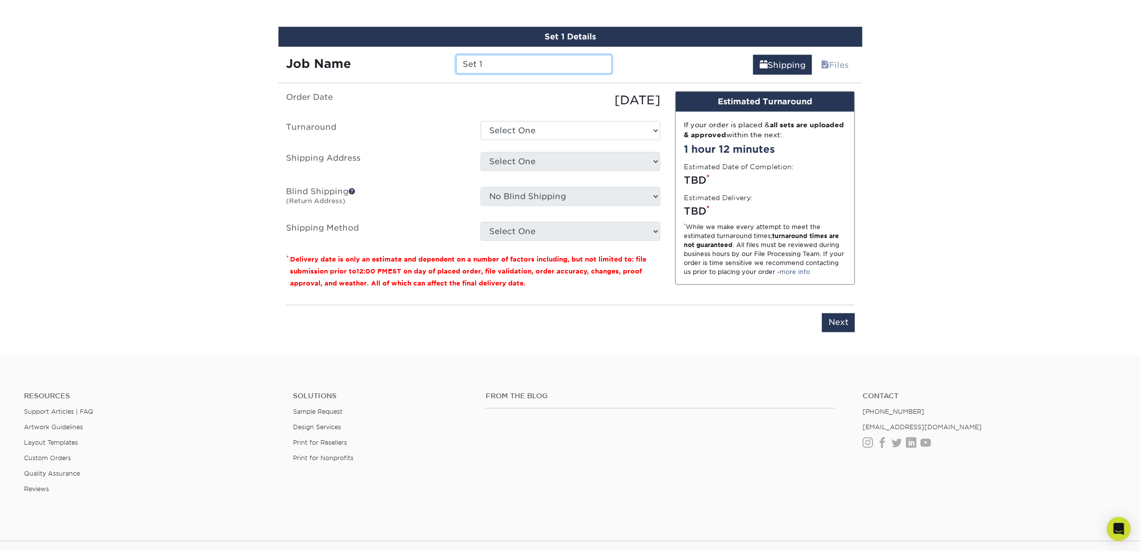
click at [497, 68] on input "Set 1" at bounding box center [533, 64] width 155 height 19
type input "[PERSON_NAME]"
click at [497, 138] on select "Select One 2-4 Business Days 2 Day Next Business Day" at bounding box center [571, 130] width 180 height 19
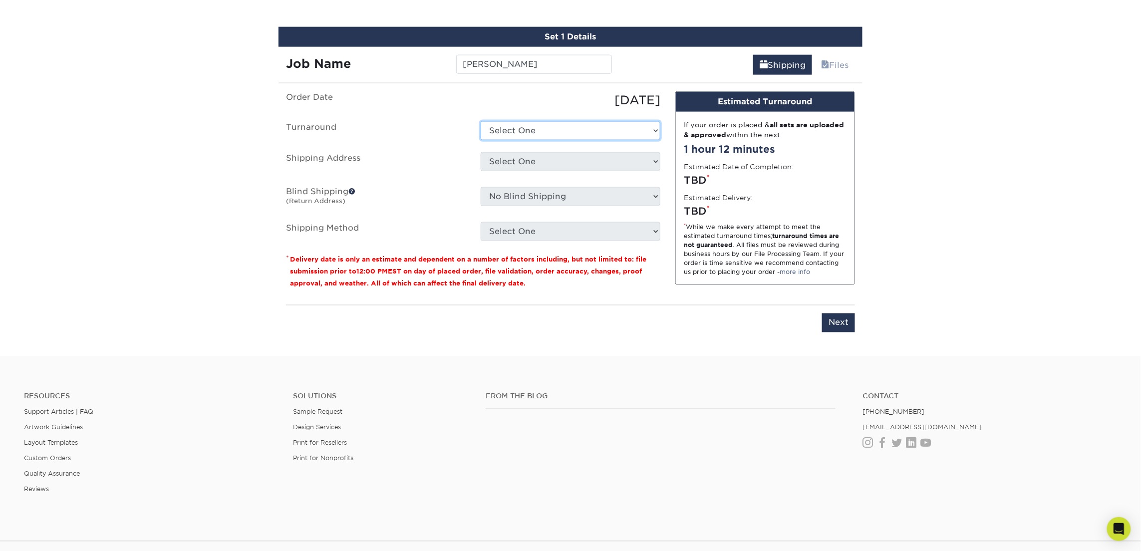
select select "23721297-b68b-4846-ba83-3171e6bd9d78"
click at [481, 121] on select "Select One 2-4 Business Days 2 Day Next Business Day" at bounding box center [571, 130] width 180 height 19
click at [512, 161] on select "Select One [STREET_ADDRESS] Office [PERSON_NAME][GEOGRAPHIC_DATA][PERSON_NAME] …" at bounding box center [571, 161] width 180 height 19
select select "260027"
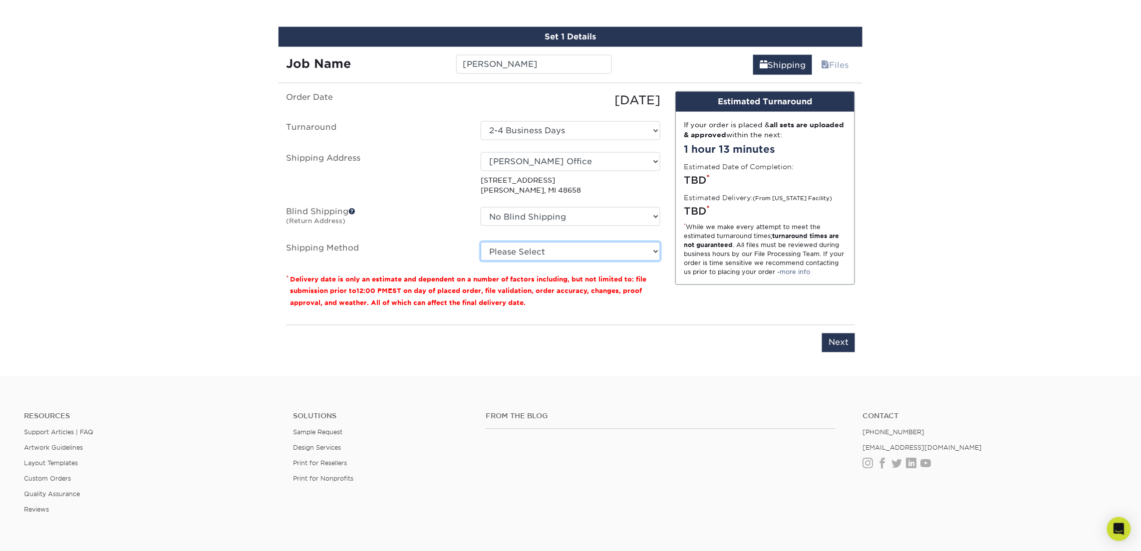
click at [519, 246] on select "Please Select Ground Shipping (+$7.84) 3 Day Shipping Service (+$18.68) 2 Day A…" at bounding box center [571, 251] width 180 height 19
select select "03"
click at [481, 242] on select "Please Select Ground Shipping (+$7.84) 3 Day Shipping Service (+$18.68) 2 Day A…" at bounding box center [571, 251] width 180 height 19
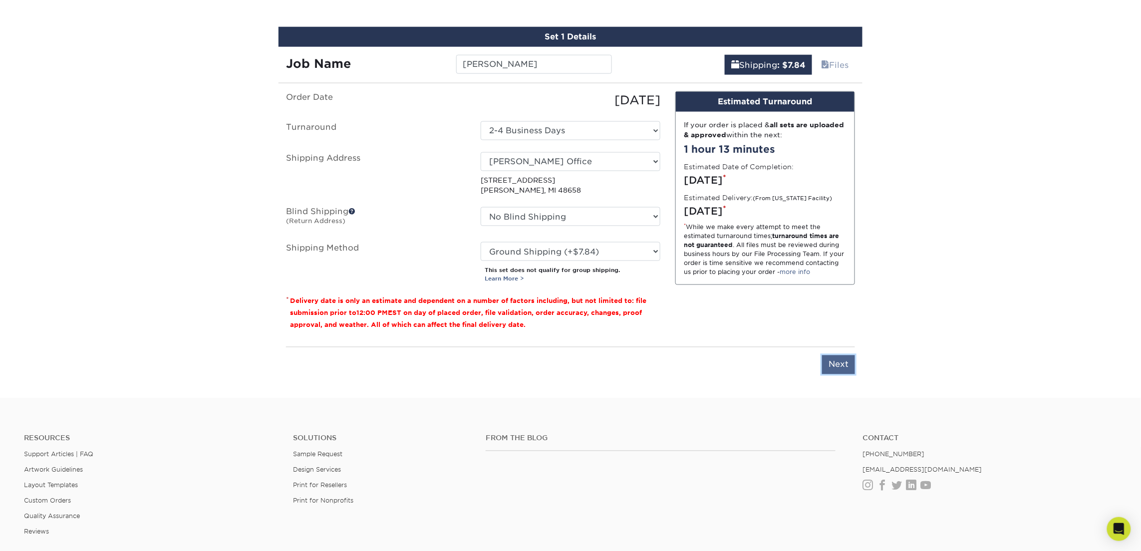
click at [843, 367] on input "Next" at bounding box center [838, 364] width 33 height 19
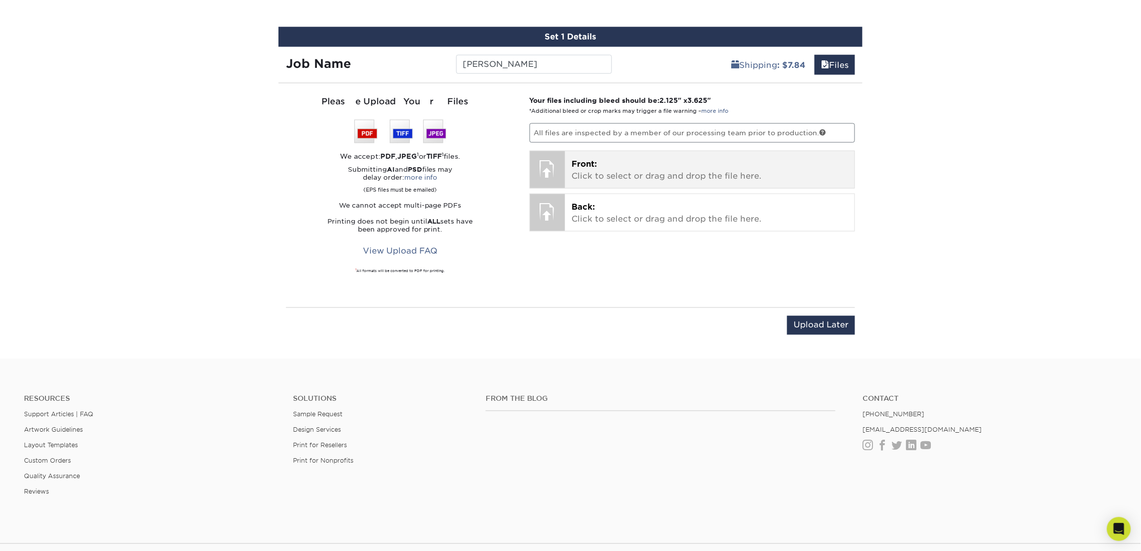
click at [607, 169] on p "Front: Click to select or drag and drop the file here." at bounding box center [710, 170] width 276 height 24
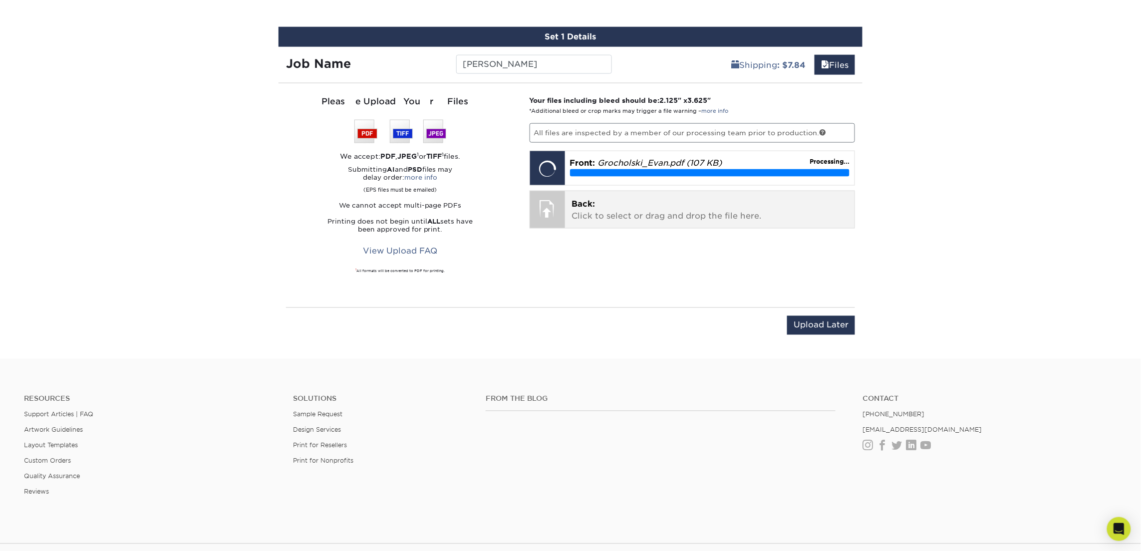
click at [605, 207] on p "Back: Click to select or drag and drop the file here." at bounding box center [710, 210] width 276 height 24
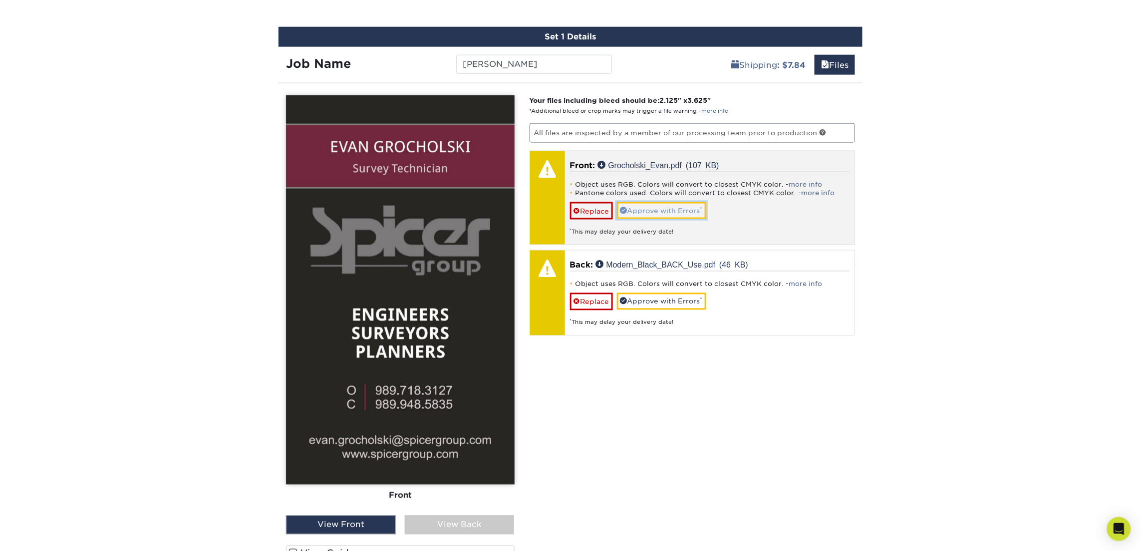
click at [689, 210] on link "Approve with Errors *" at bounding box center [661, 210] width 89 height 17
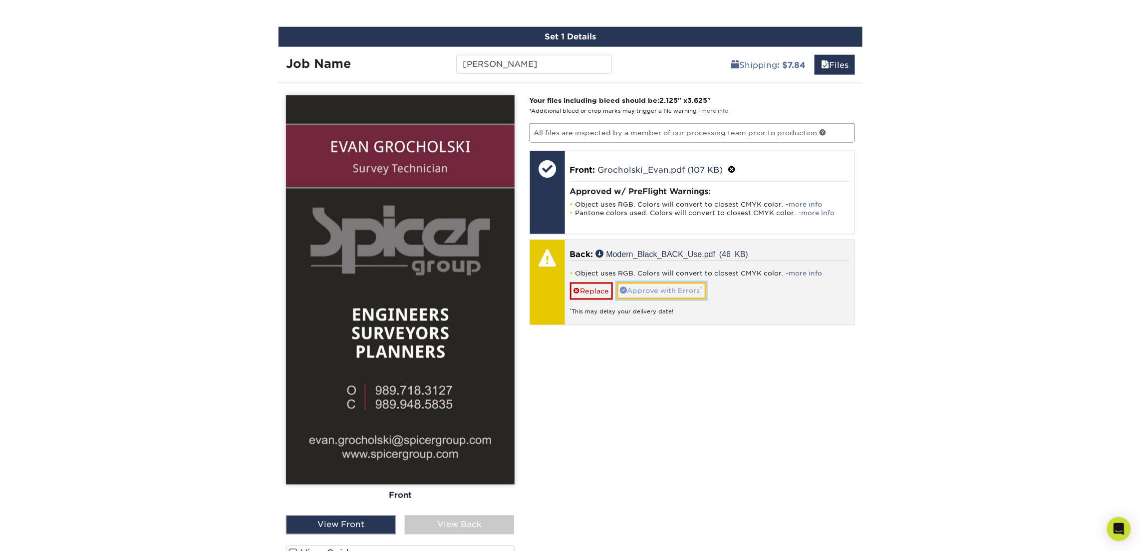
click at [660, 290] on link "Approve with Errors *" at bounding box center [661, 291] width 89 height 17
